Goal: Find specific page/section: Find specific page/section

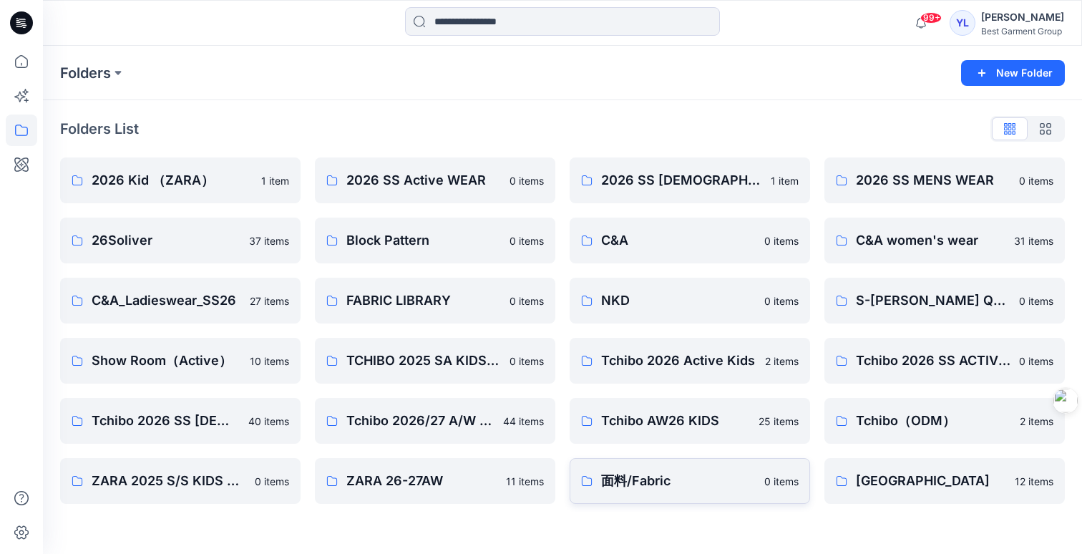
click at [690, 481] on p "面料/Fabric" at bounding box center [678, 481] width 155 height 20
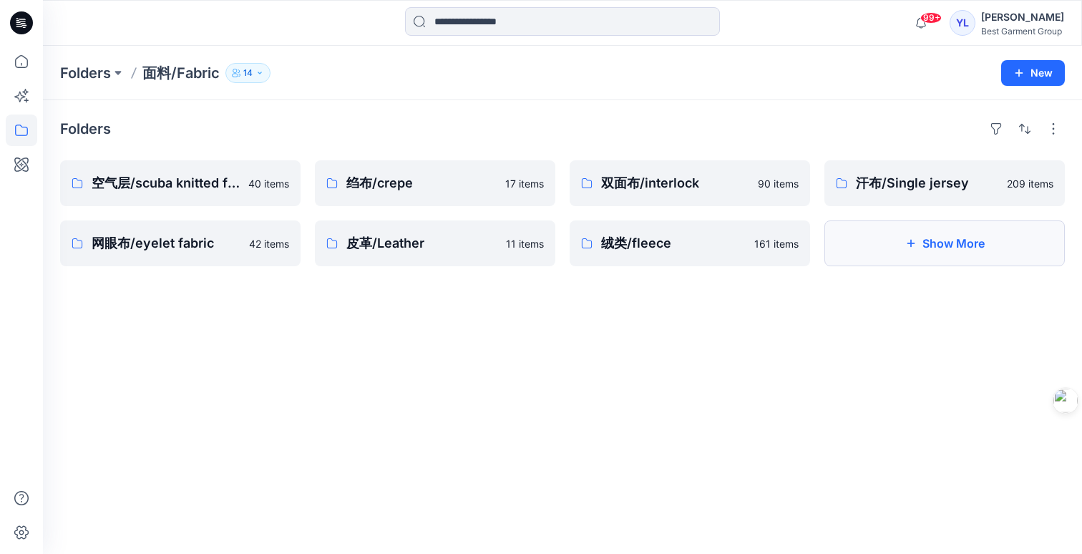
click at [993, 247] on button "Show More" at bounding box center [944, 243] width 240 height 46
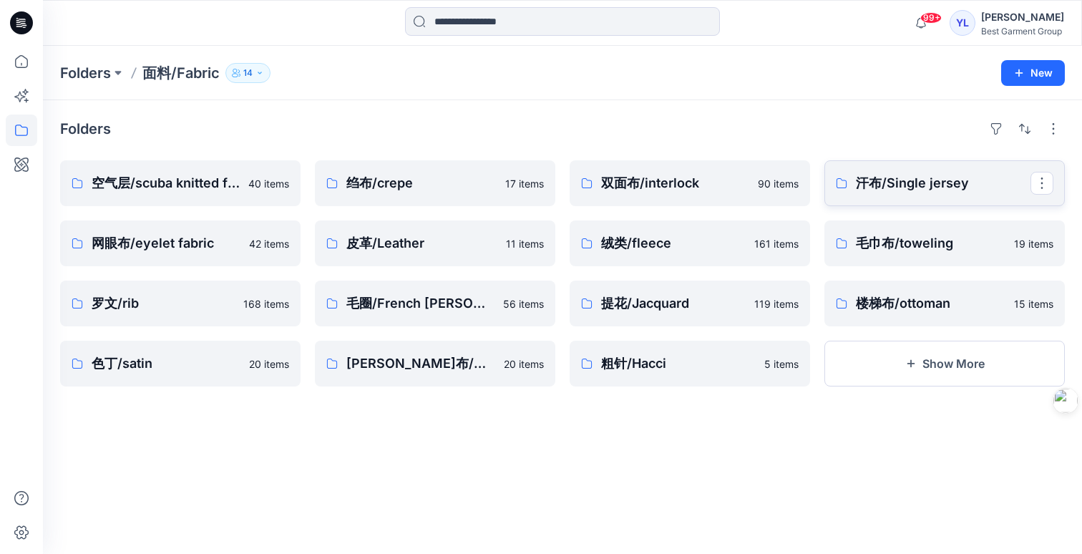
click at [906, 191] on p "汗布/Single jersey" at bounding box center [943, 183] width 175 height 20
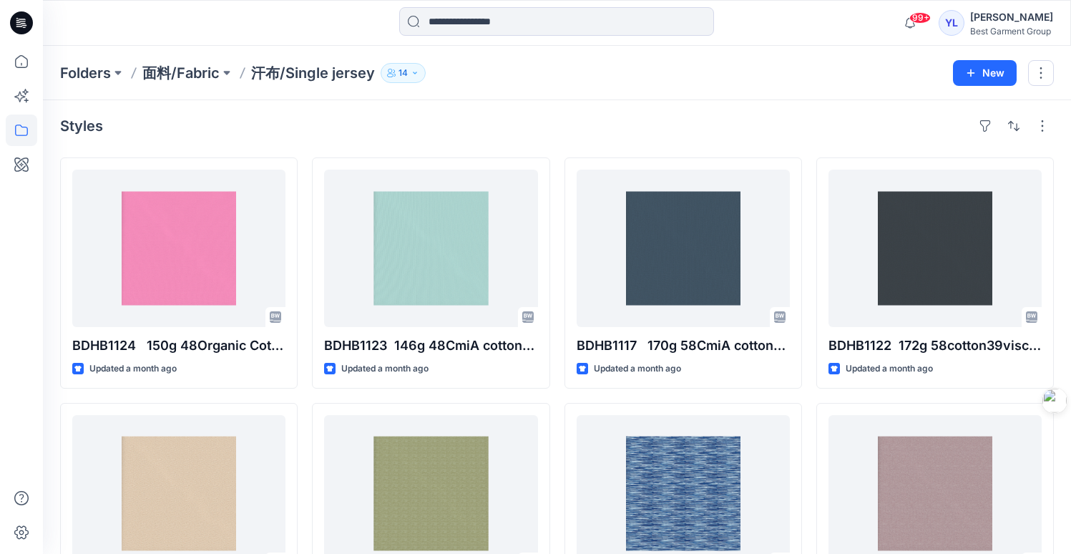
scroll to position [41, 0]
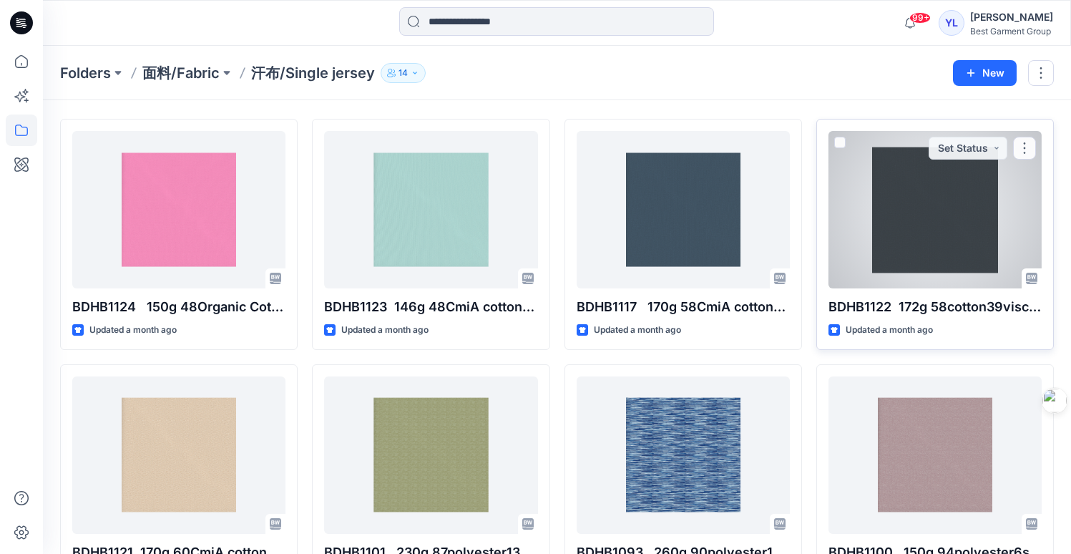
click at [953, 218] on div at bounding box center [935, 209] width 213 height 157
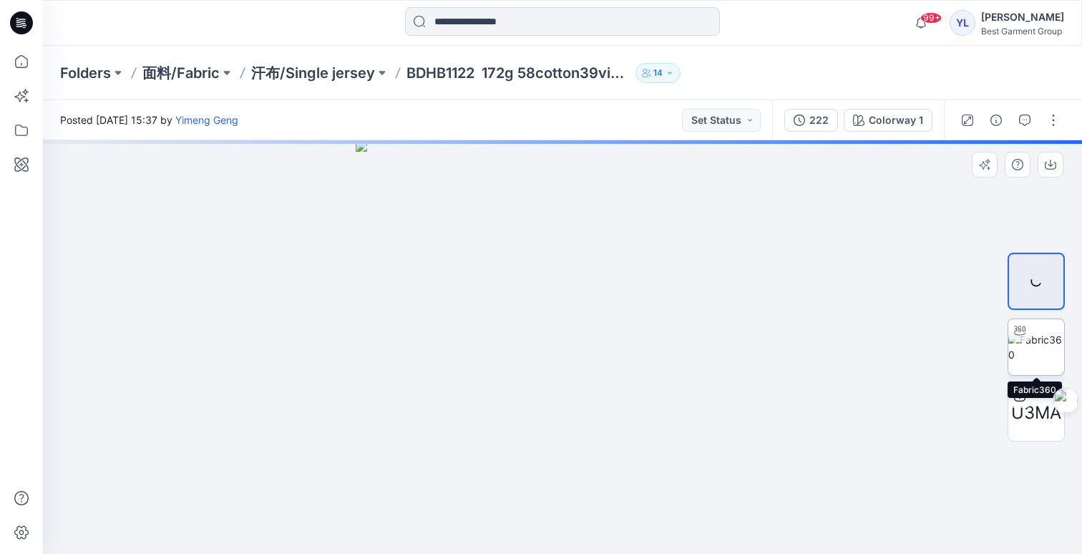
click at [1048, 342] on img at bounding box center [1036, 347] width 56 height 30
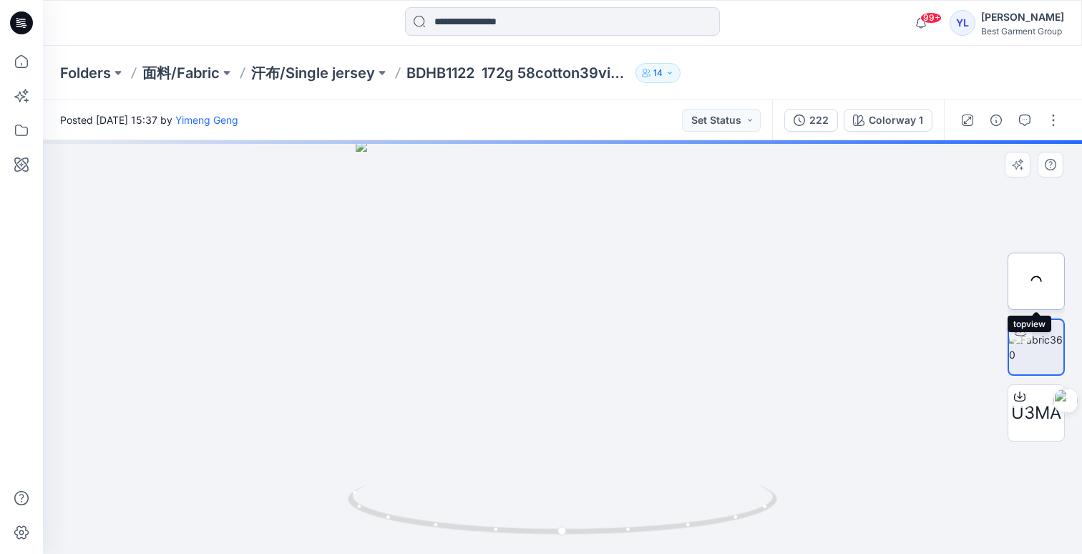
click at [1050, 289] on div at bounding box center [1035, 281] width 57 height 57
